Goal: Obtain resource: Obtain resource

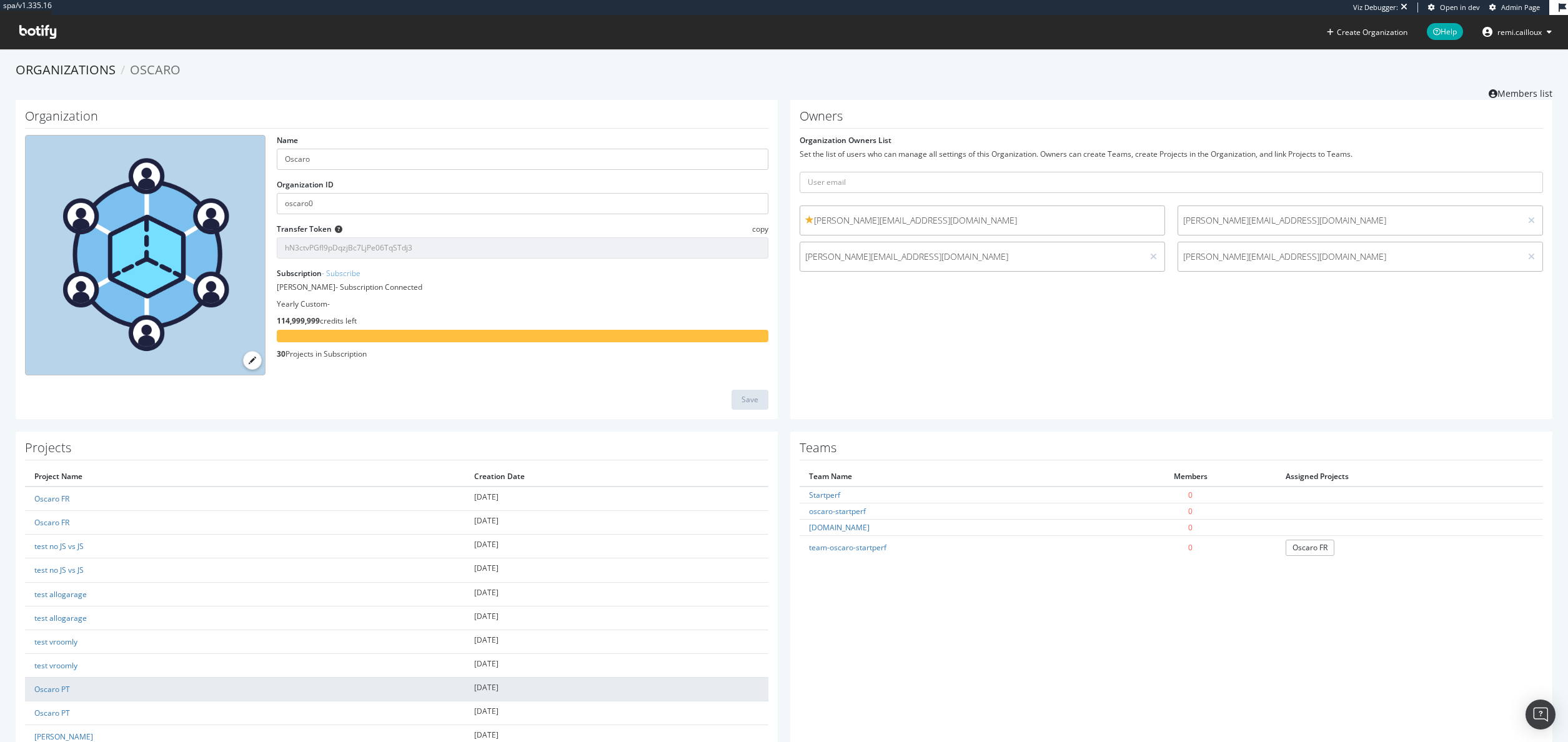
click at [63, 694] on td "Oscaro PT" at bounding box center [244, 689] width 440 height 24
click at [60, 687] on link "Oscaro PT" at bounding box center [52, 689] width 36 height 11
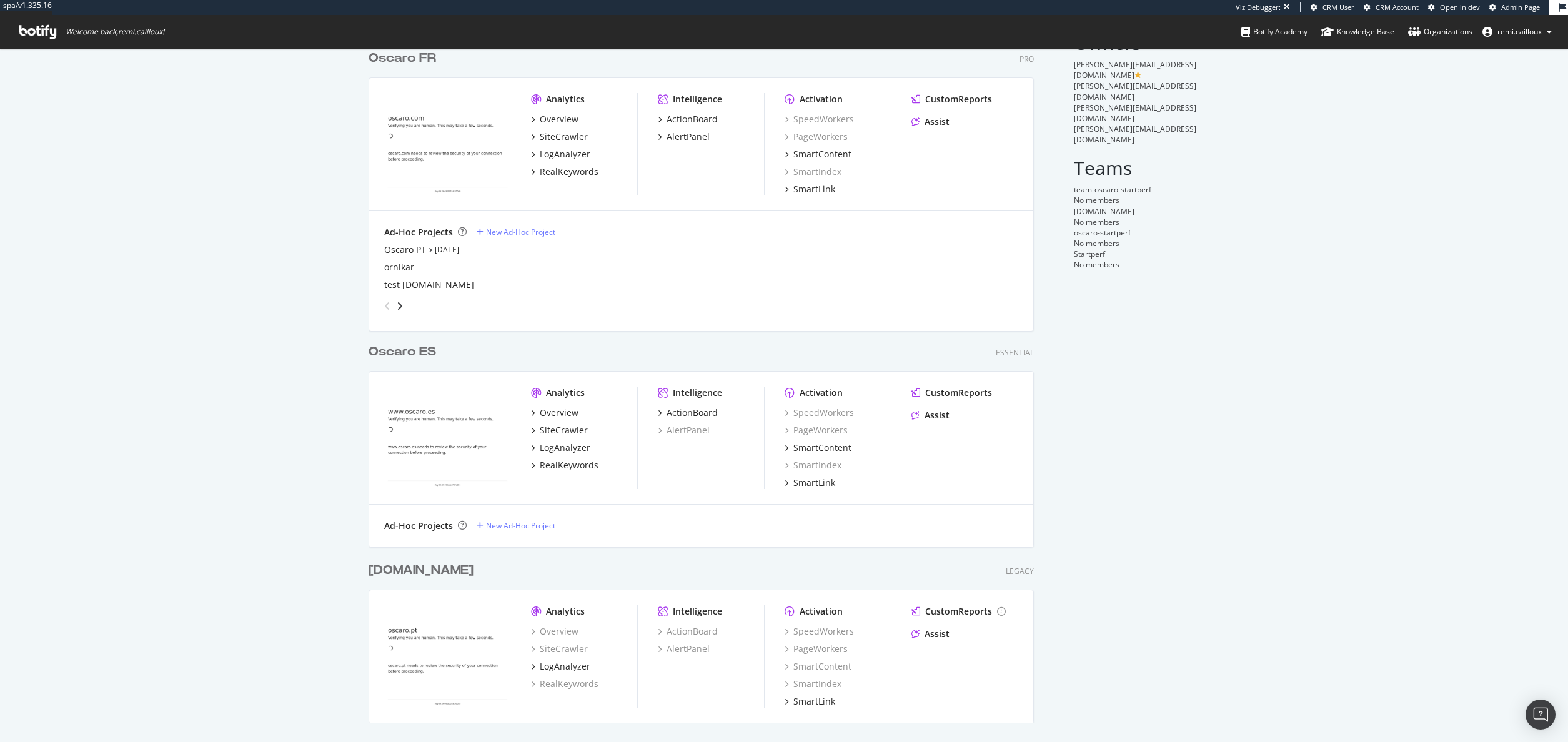
scroll to position [60, 0]
click at [402, 573] on div "Oscaro.pt" at bounding box center [421, 570] width 105 height 18
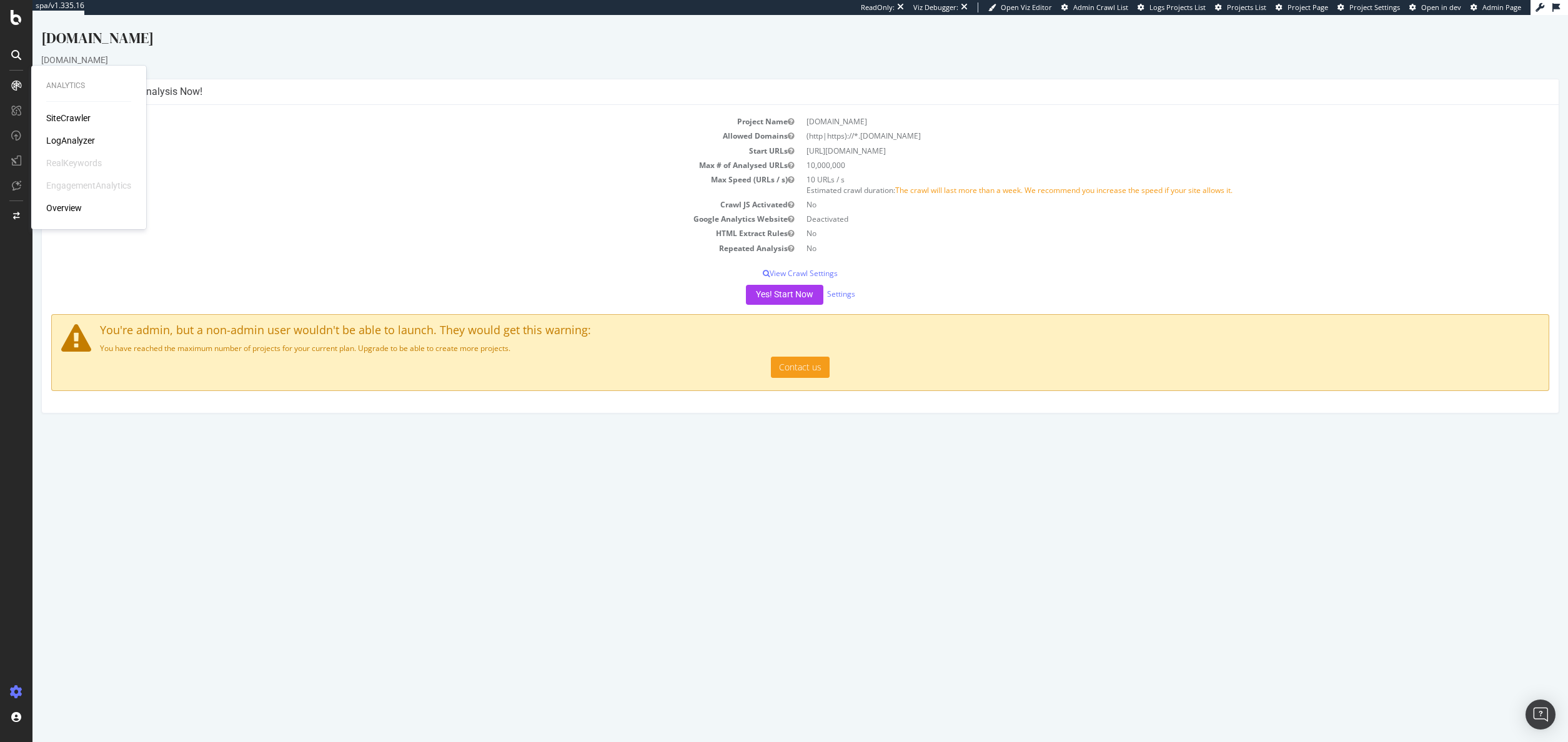
click at [62, 116] on div "SiteCrawler" at bounding box center [68, 118] width 44 height 13
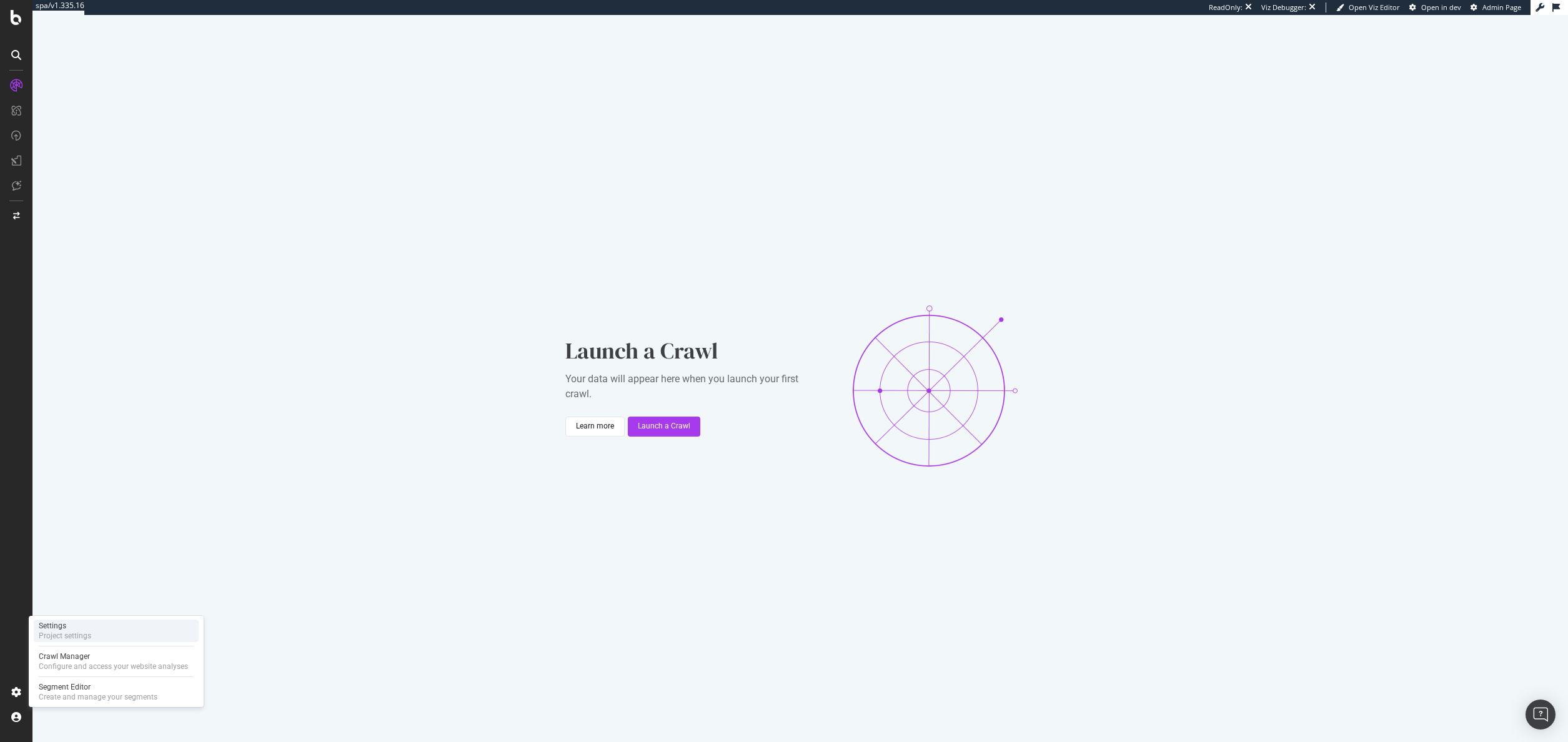
click at [66, 633] on div "Project settings" at bounding box center [65, 636] width 52 height 10
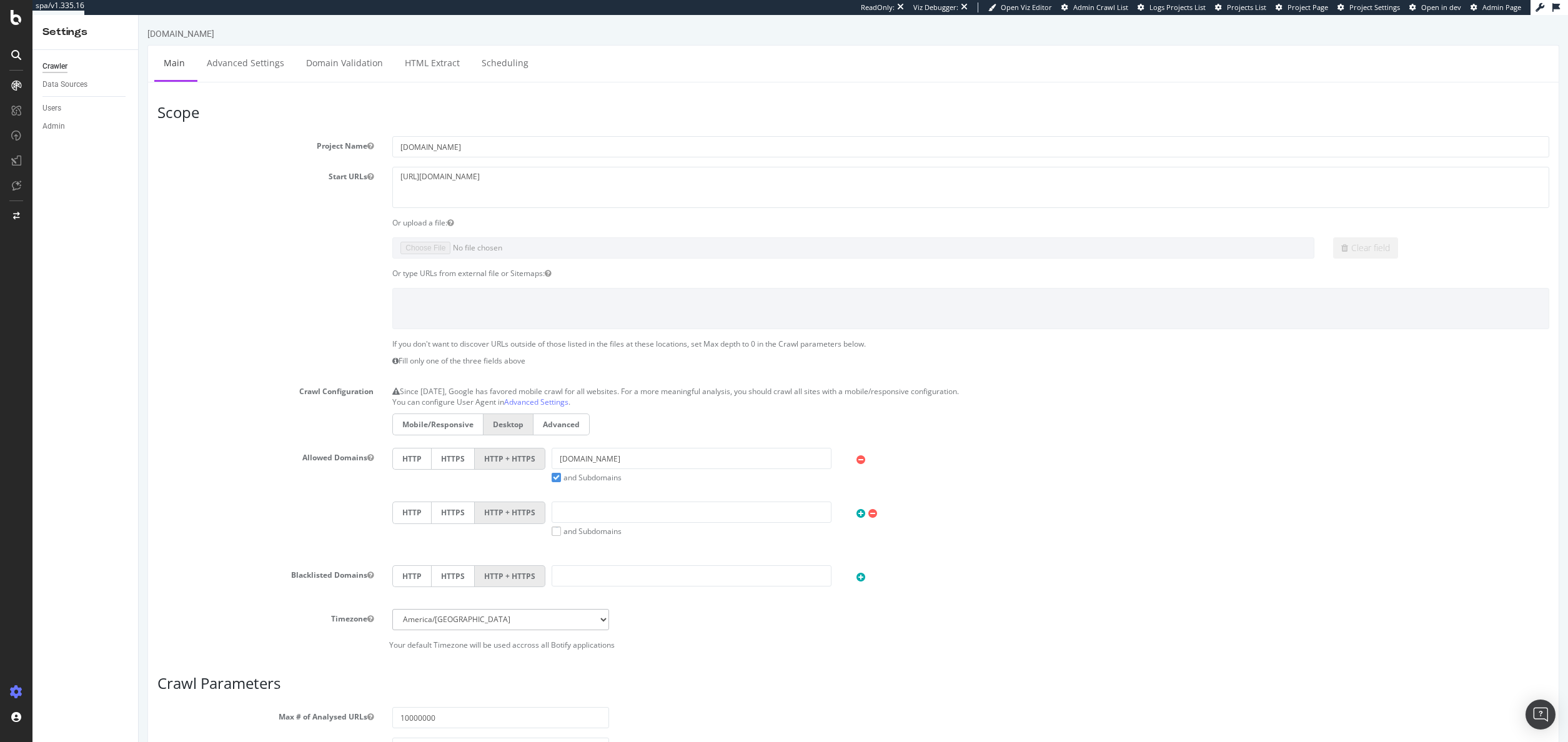
click at [66, 39] on div "Settings" at bounding box center [86, 32] width 86 height 15
click at [10, 86] on div at bounding box center [16, 85] width 20 height 20
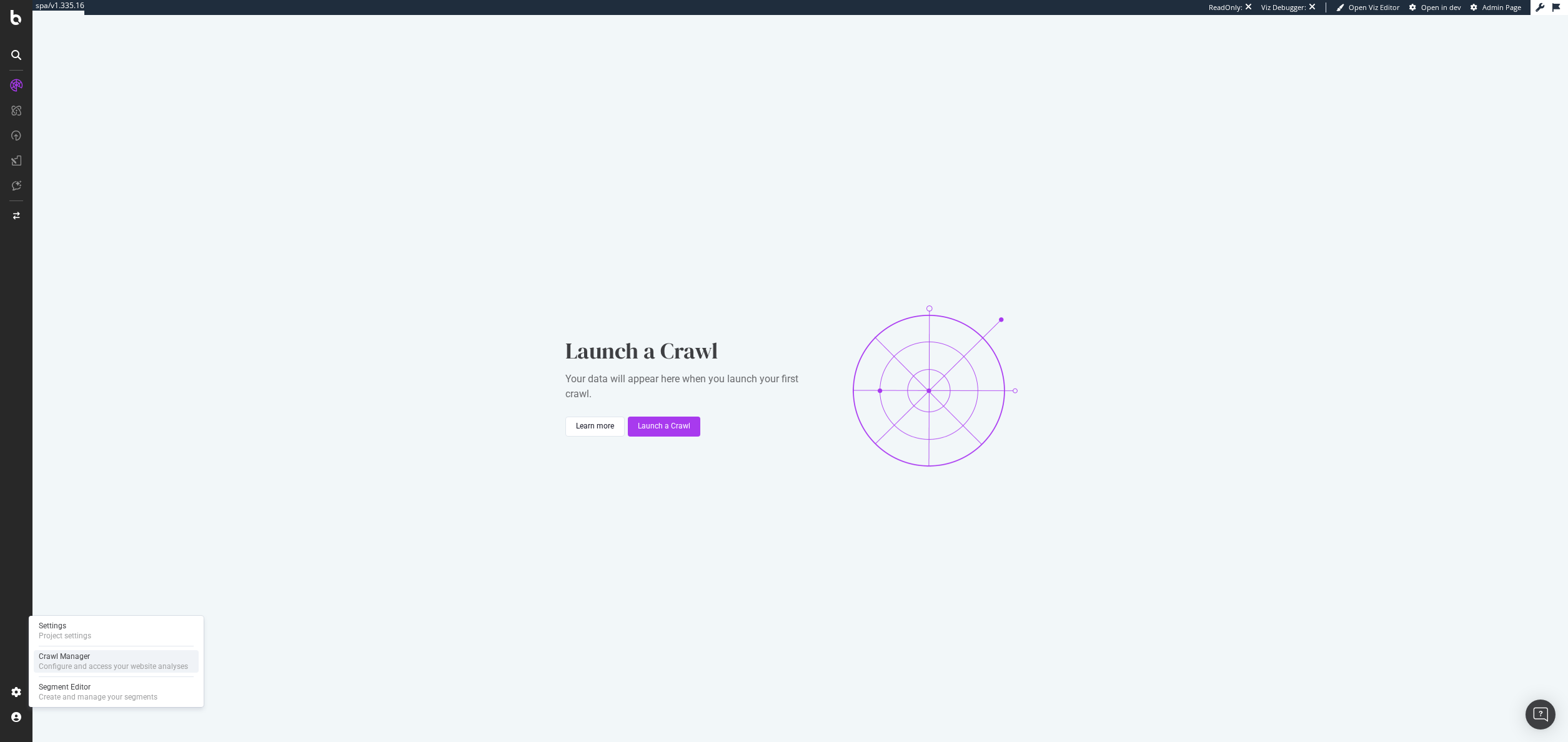
click at [81, 662] on div "Configure and access your website analyses" at bounding box center [114, 666] width 149 height 10
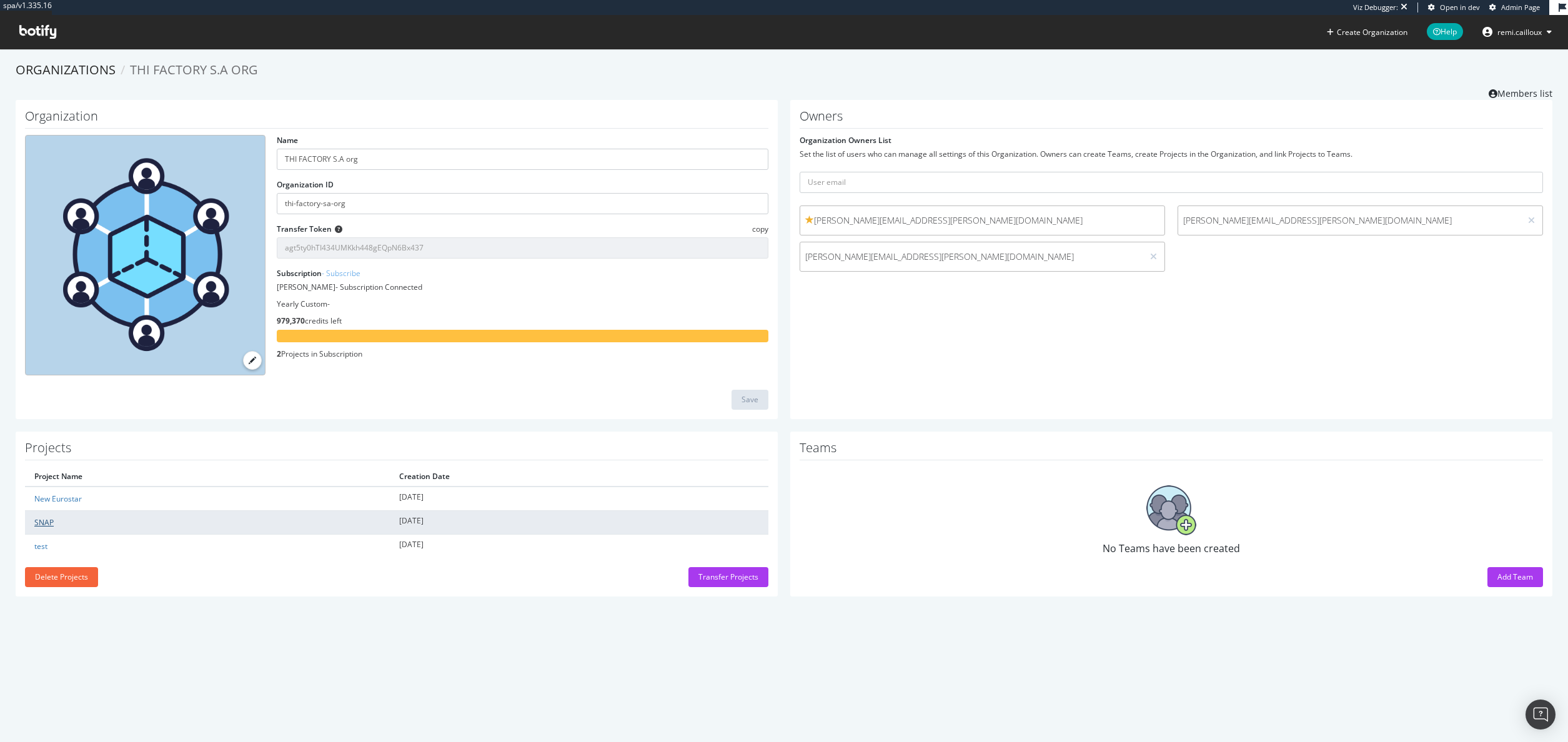
click at [45, 521] on link "SNAP" at bounding box center [44, 522] width 19 height 11
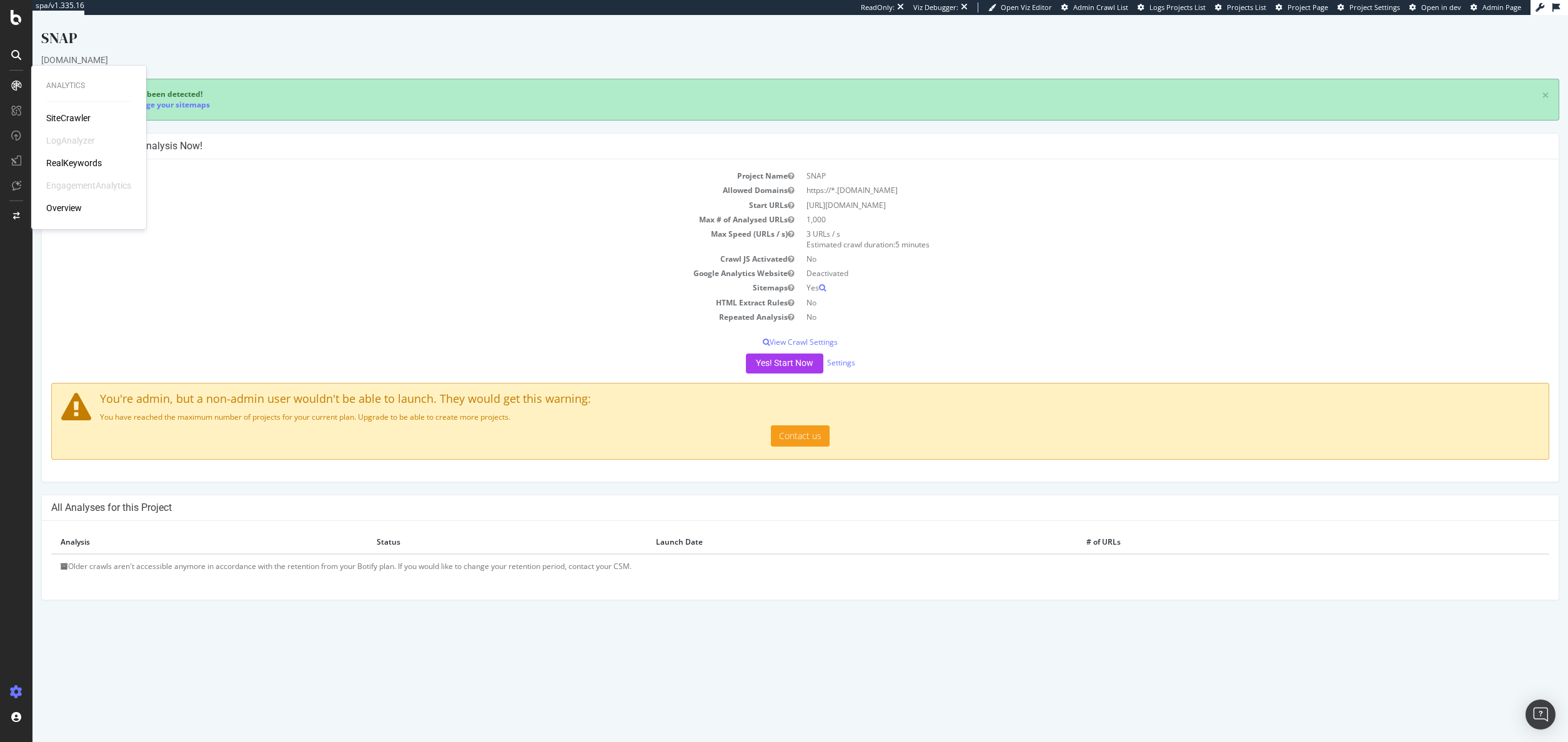
click at [68, 117] on div "SiteCrawler" at bounding box center [68, 118] width 44 height 13
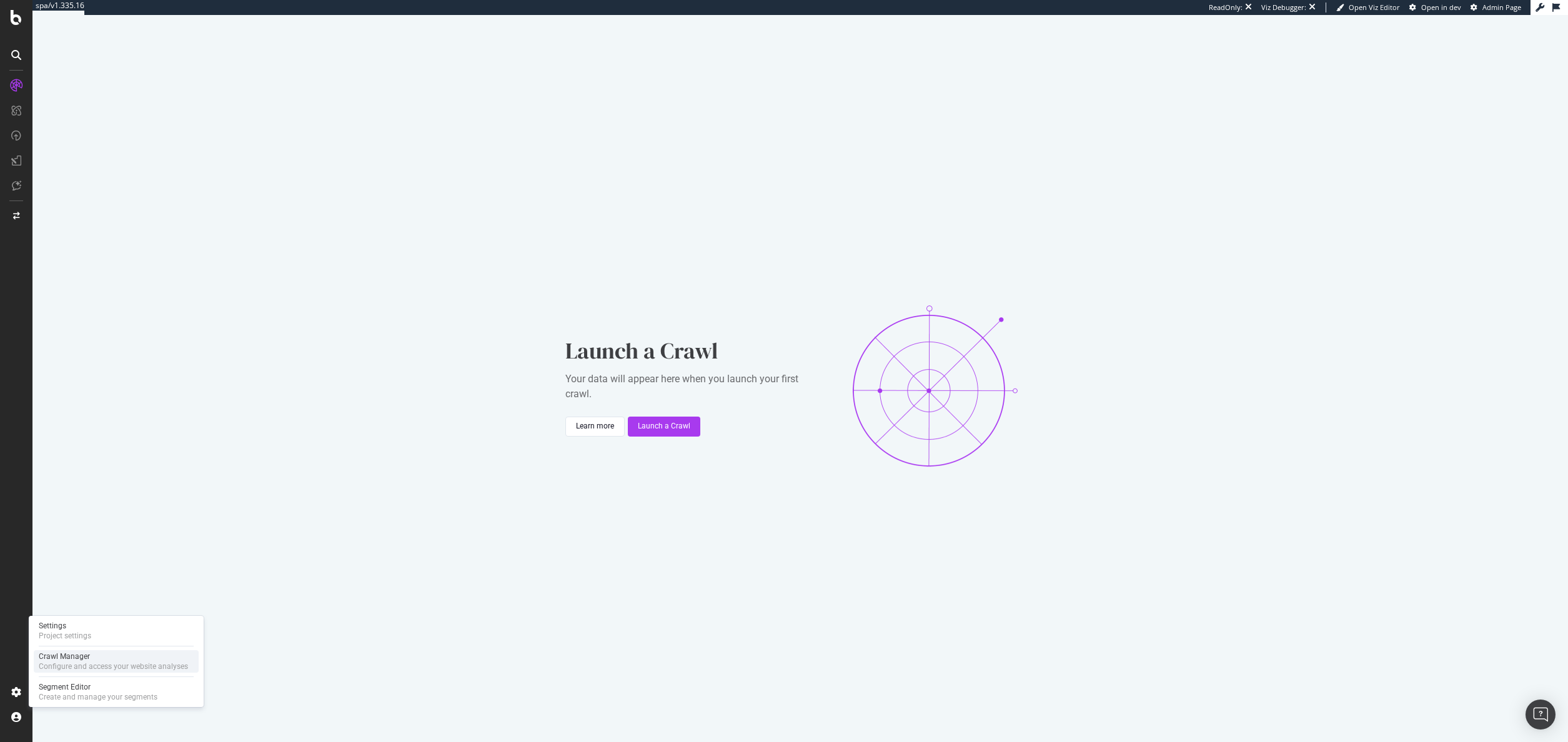
click at [94, 665] on div "Configure and access your website analyses" at bounding box center [114, 666] width 149 height 10
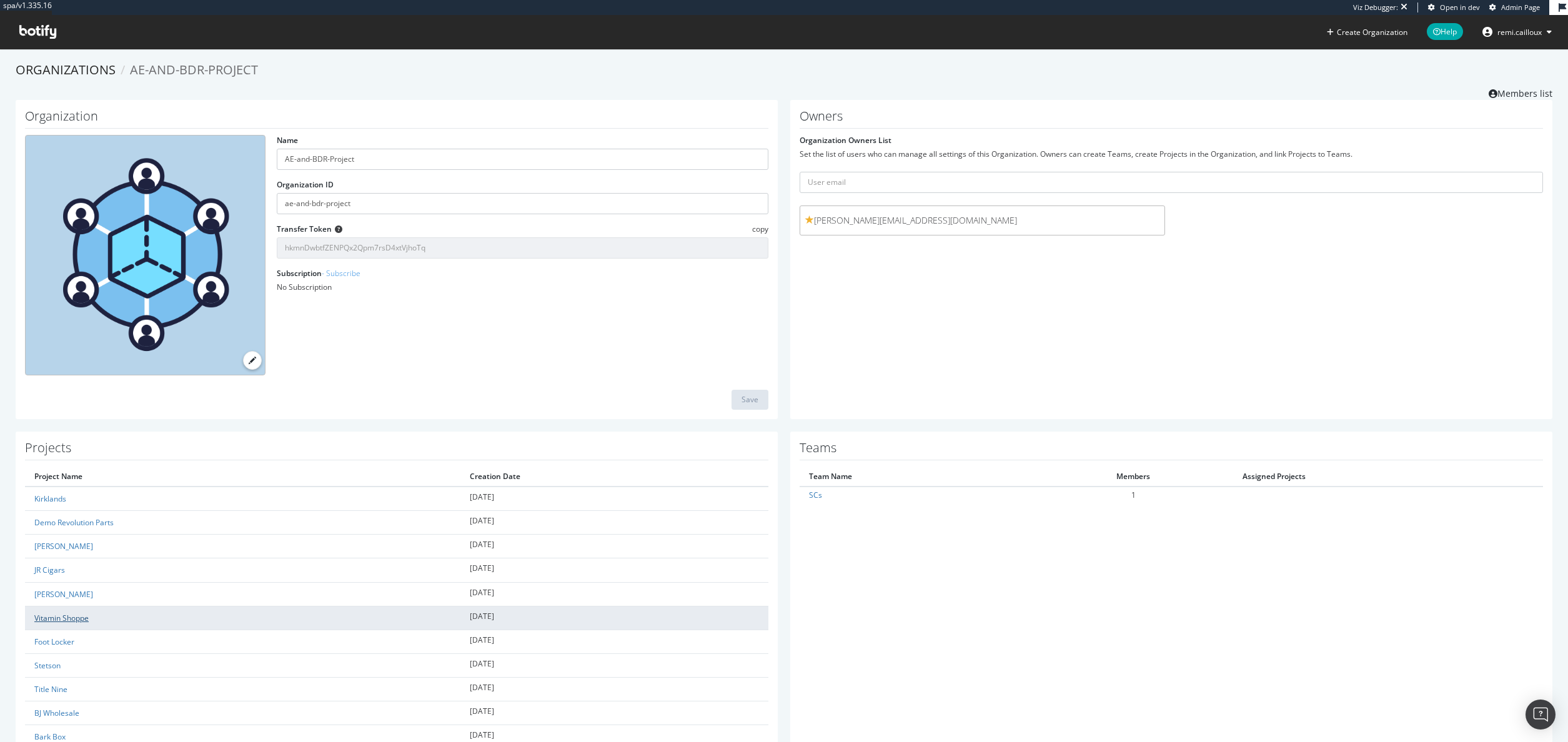
click at [60, 616] on link "Vitamin Shoppe" at bounding box center [61, 618] width 54 height 11
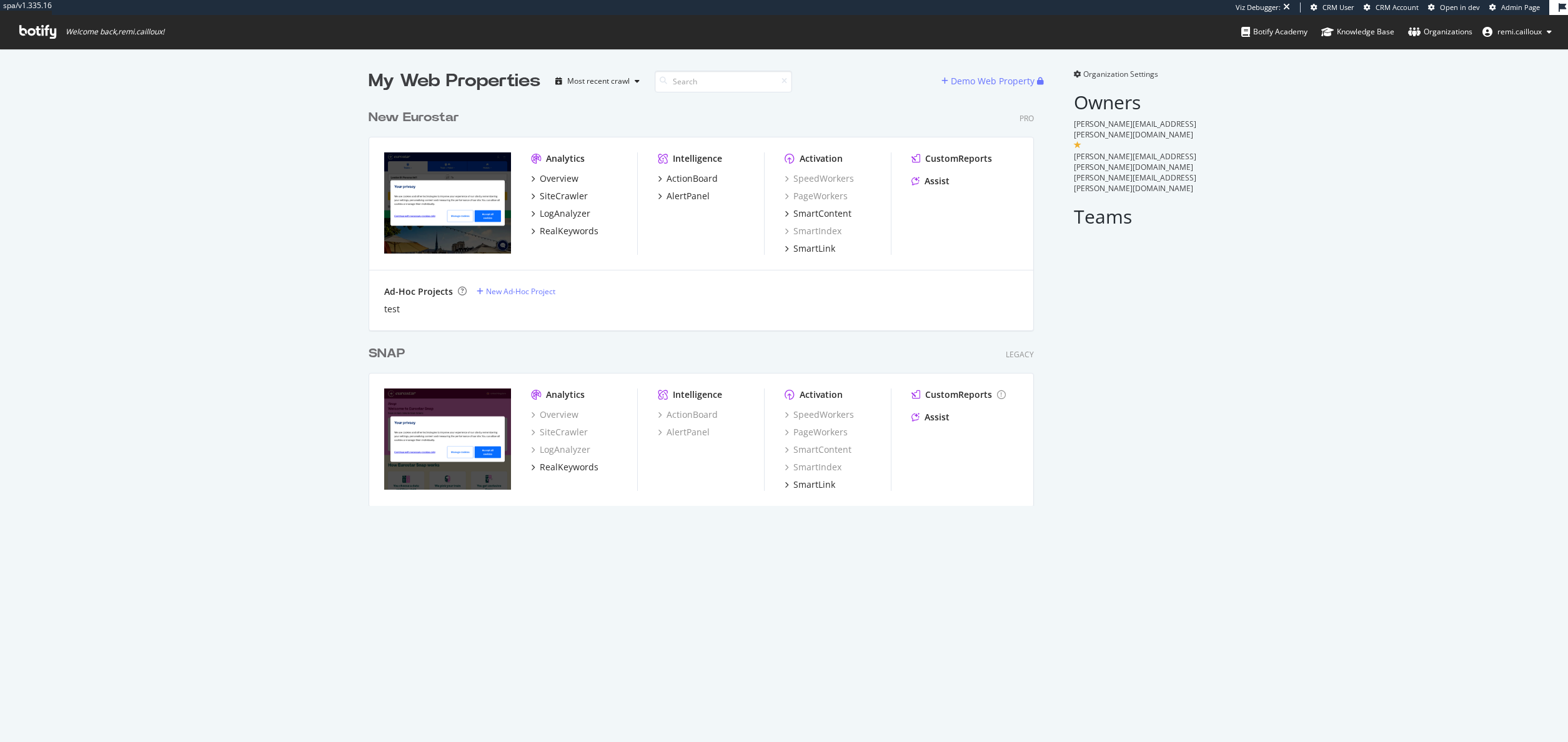
scroll to position [403, 666]
click at [558, 469] on div "RealKeywords" at bounding box center [569, 467] width 59 height 13
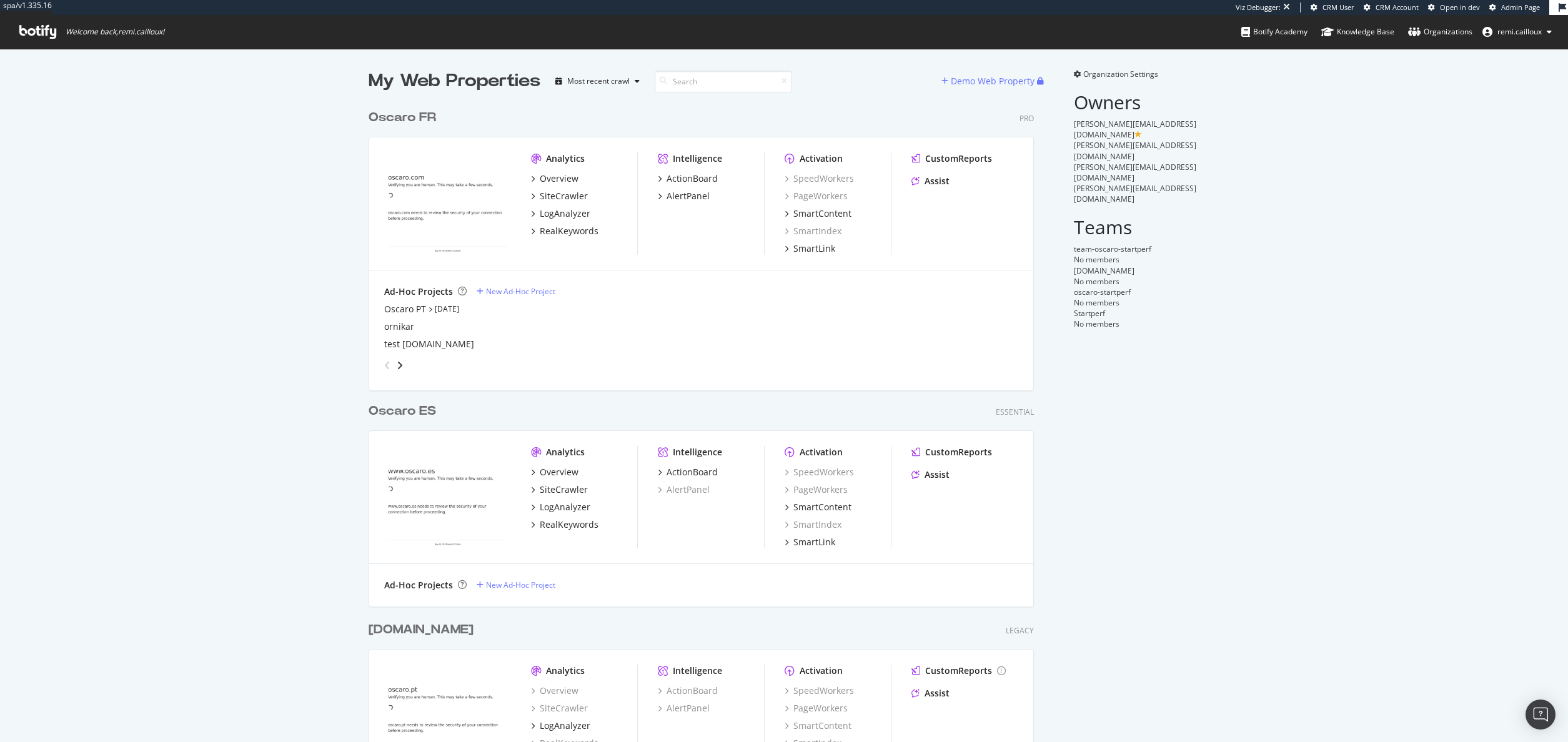
scroll to position [679, 666]
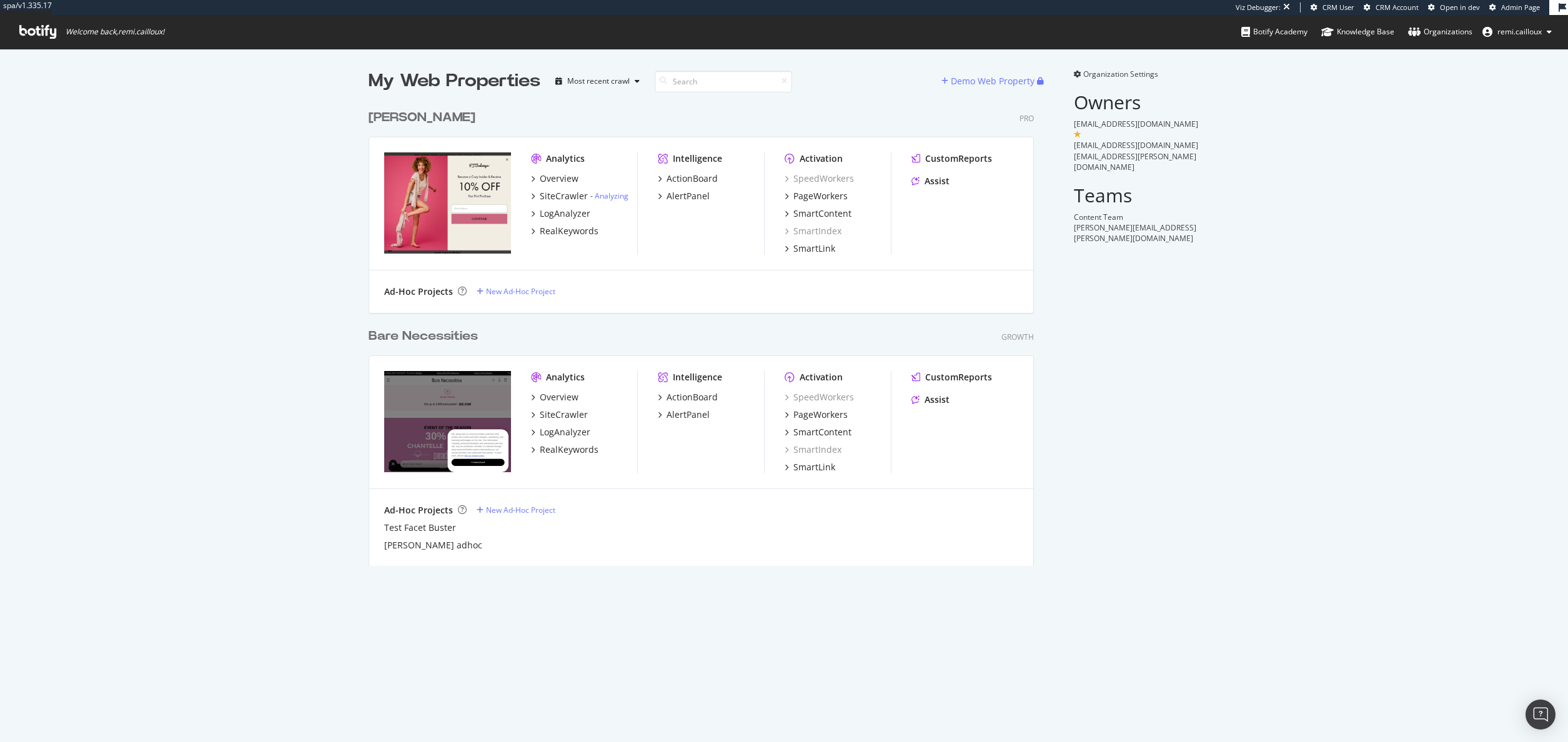
scroll to position [463, 666]
click at [422, 117] on div "[PERSON_NAME]" at bounding box center [421, 117] width 107 height 18
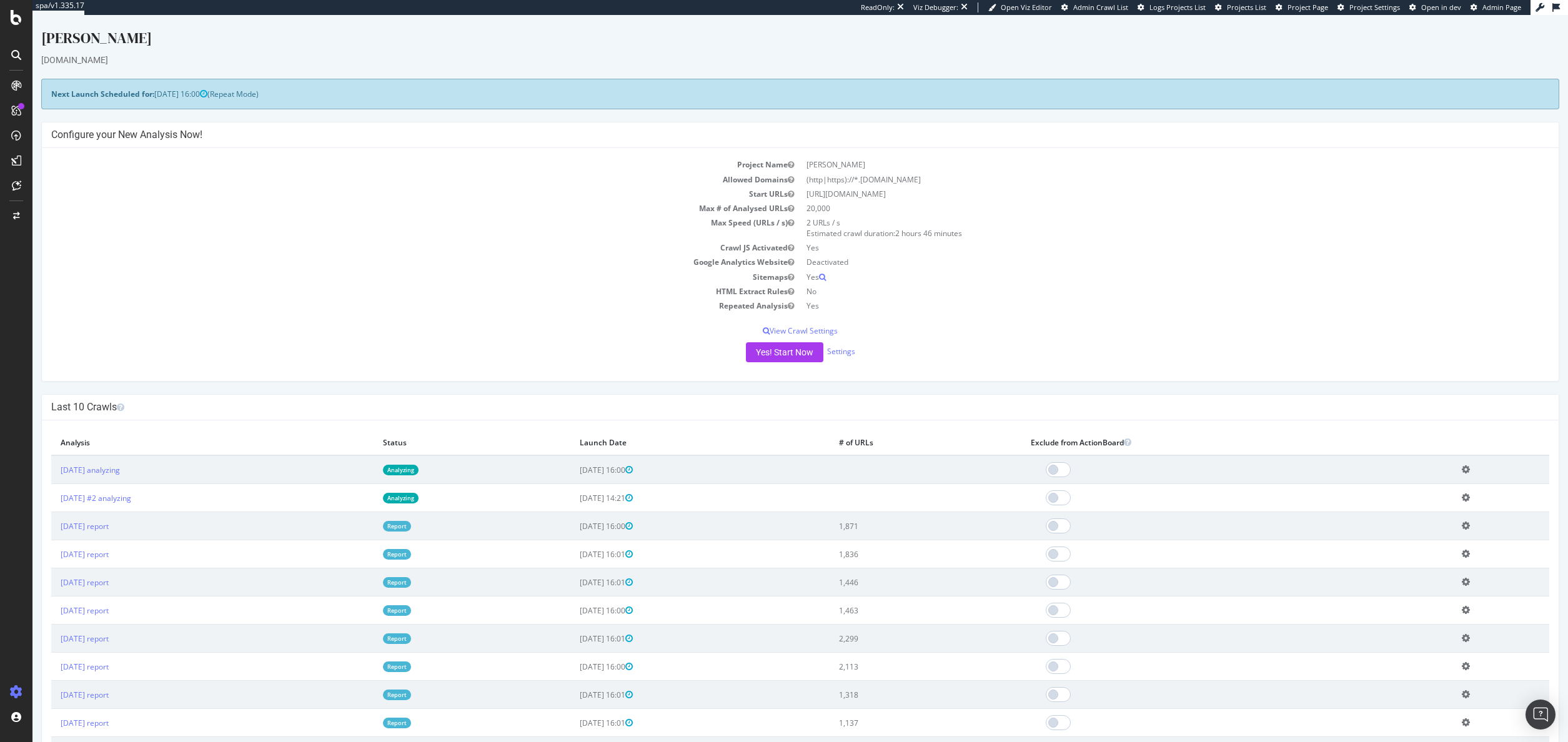
click at [1317, 6] on span "Project Page" at bounding box center [1308, 7] width 41 height 10
click at [21, 163] on div at bounding box center [16, 160] width 20 height 20
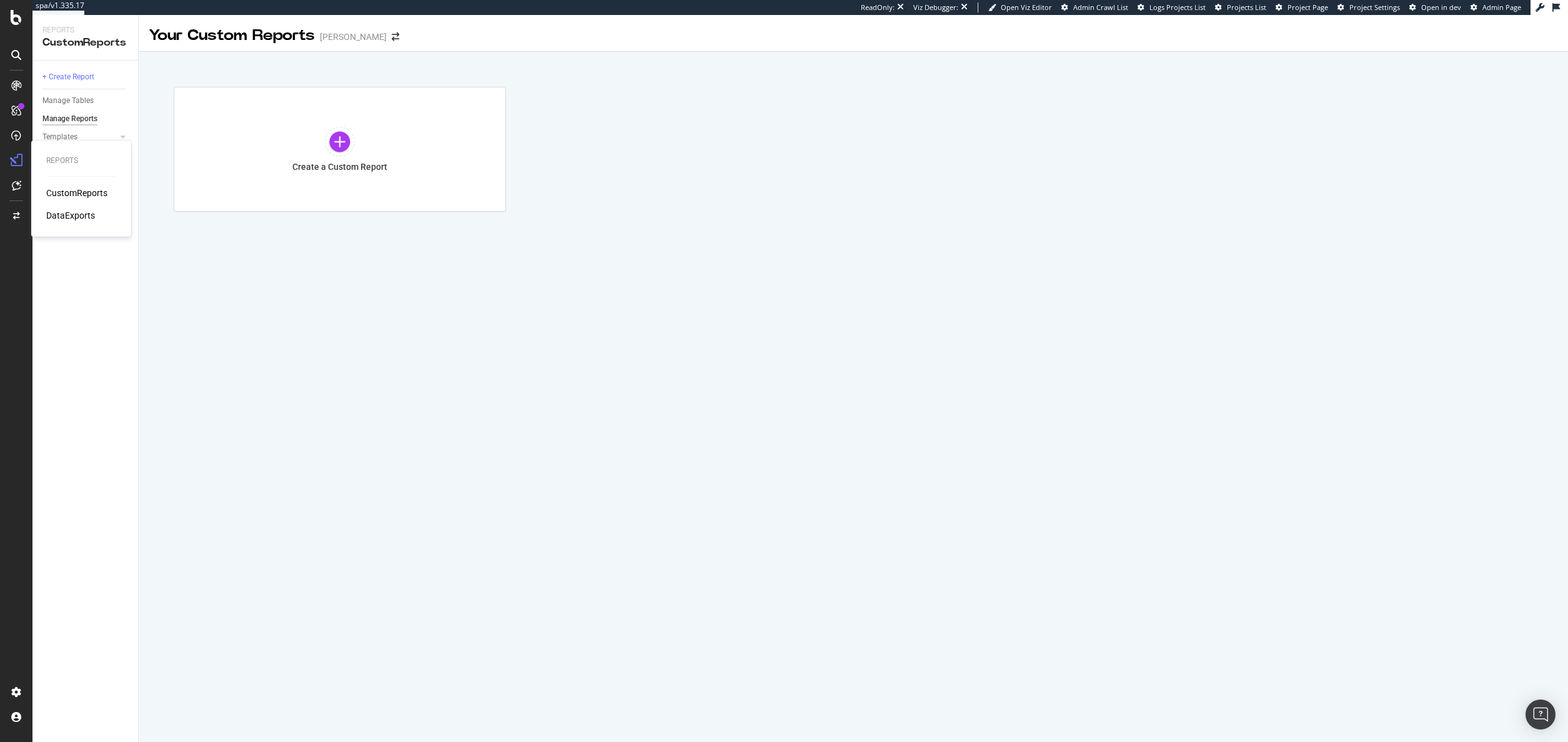
click at [73, 216] on div "DataExports" at bounding box center [70, 216] width 49 height 13
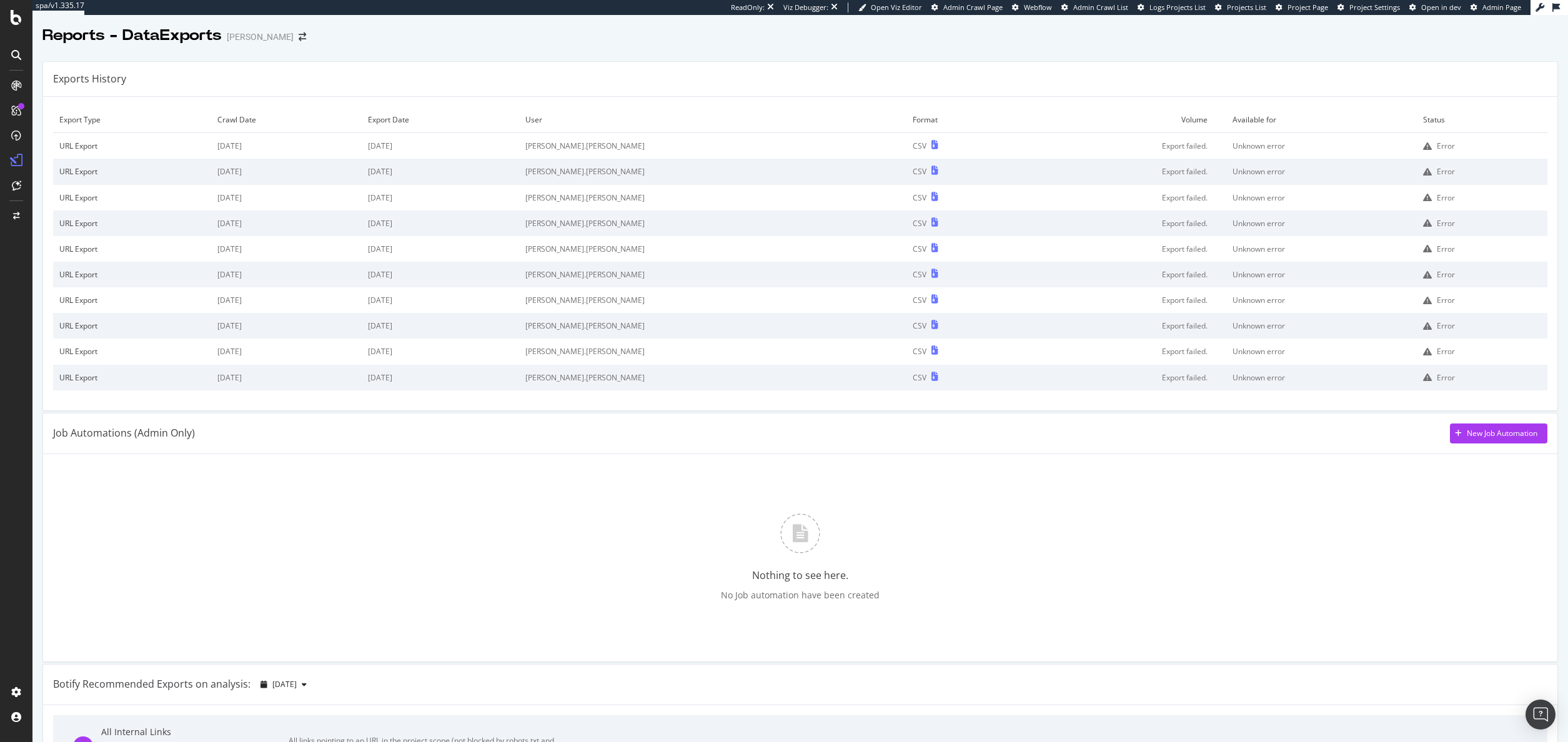
click at [1437, 147] on div "Error" at bounding box center [1445, 145] width 18 height 11
click at [1423, 147] on icon at bounding box center [1428, 146] width 9 height 9
